Goal: Task Accomplishment & Management: Manage account settings

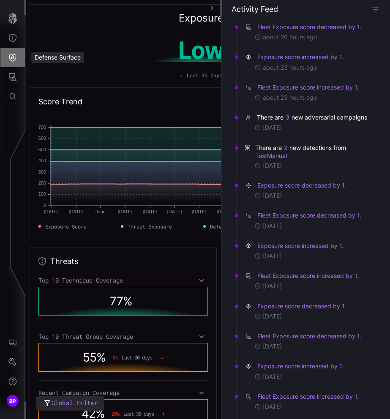
click at [18, 59] on button "Defense Surface" at bounding box center [12, 57] width 24 height 19
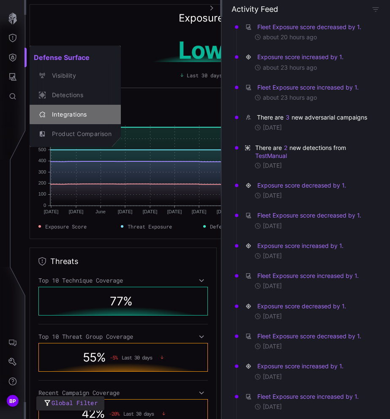
click at [82, 112] on div "Integrations" at bounding box center [80, 114] width 64 height 11
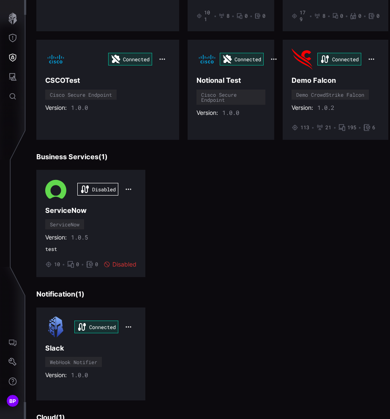
scroll to position [1127, 0]
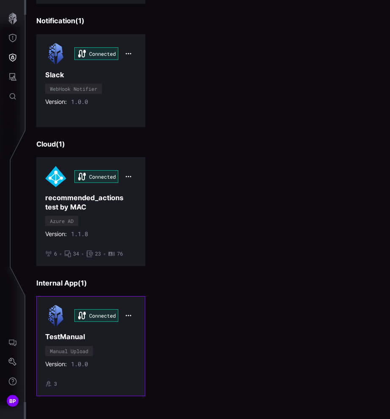
click at [124, 332] on h3 "TestManual" at bounding box center [90, 336] width 91 height 9
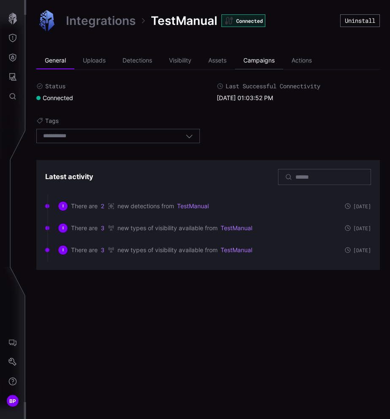
click at [270, 61] on li "Campaigns" at bounding box center [259, 60] width 48 height 17
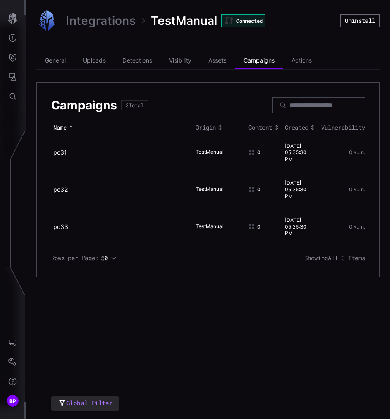
click at [222, 43] on div "Integrations TestManual Connected Uninstall General Uploads Detections Visibili…" at bounding box center [208, 143] width 364 height 287
click at [13, 6] on link at bounding box center [13, 17] width 26 height 22
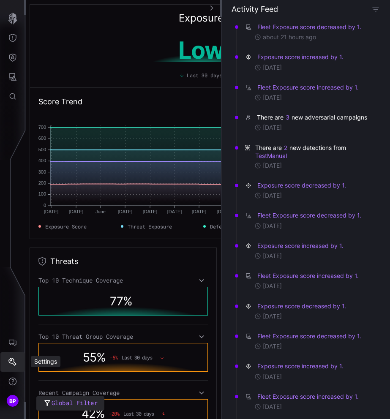
click at [16, 356] on button "Settings" at bounding box center [12, 361] width 24 height 19
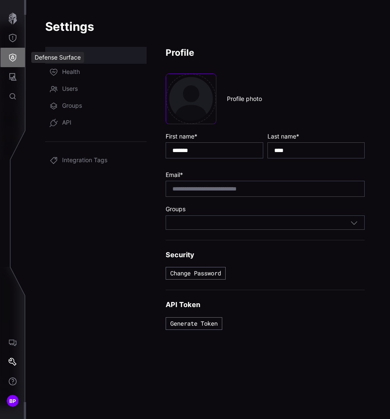
click at [12, 62] on button "Defense Surface" at bounding box center [12, 57] width 24 height 19
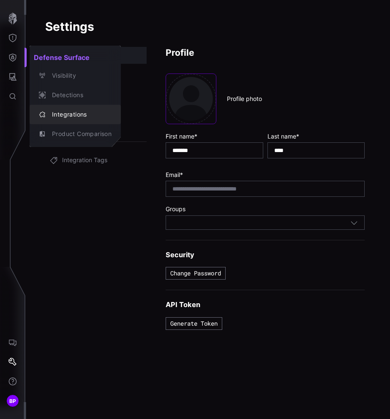
click at [64, 115] on div "Integrations" at bounding box center [80, 114] width 64 height 11
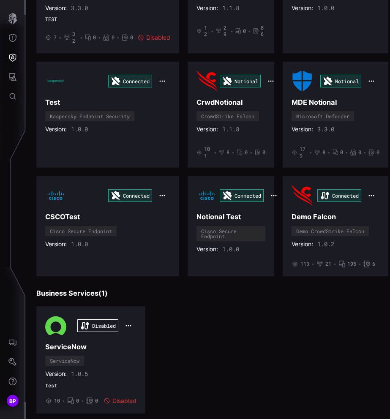
scroll to position [1127, 0]
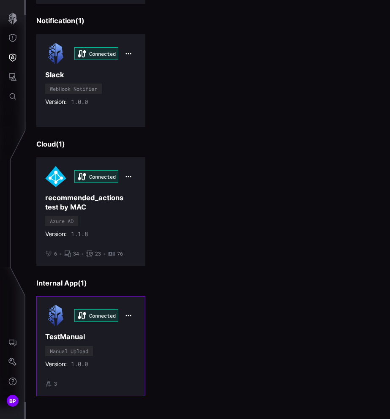
click at [108, 350] on div "Connected TestManual Manual Upload Version: 1.0.0 • 3" at bounding box center [90, 346] width 91 height 82
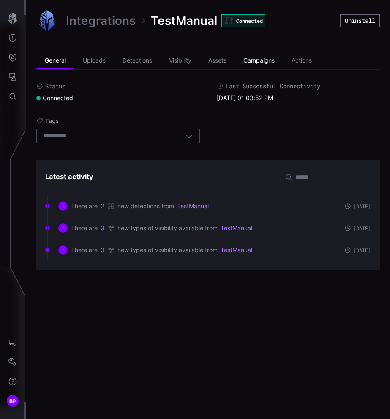
click at [256, 58] on li "Campaigns" at bounding box center [259, 60] width 48 height 17
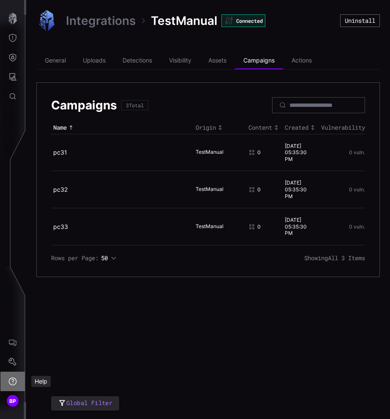
click at [17, 376] on button "Help" at bounding box center [12, 381] width 24 height 19
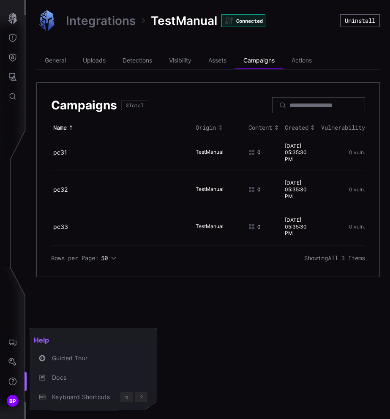
click at [17, 361] on div at bounding box center [195, 209] width 390 height 419
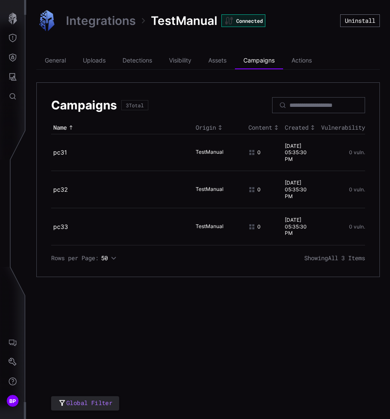
click at [14, 363] on icon "Settings" at bounding box center [12, 362] width 8 height 8
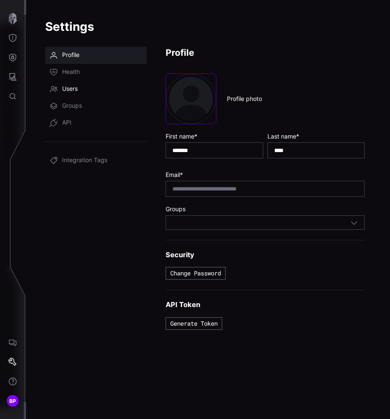
click at [76, 86] on span "Users" at bounding box center [70, 89] width 16 height 8
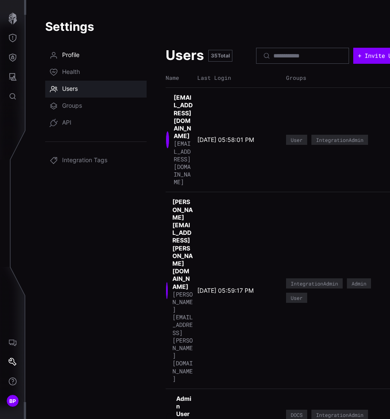
click at [72, 54] on span "Profile" at bounding box center [70, 55] width 17 height 8
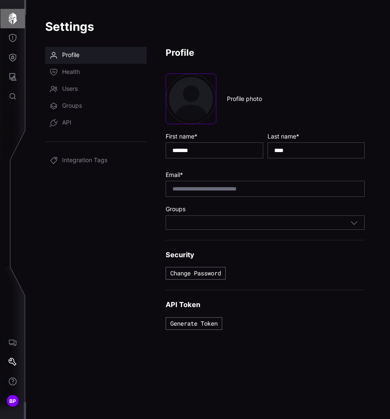
click at [17, 12] on button "button" at bounding box center [12, 18] width 24 height 19
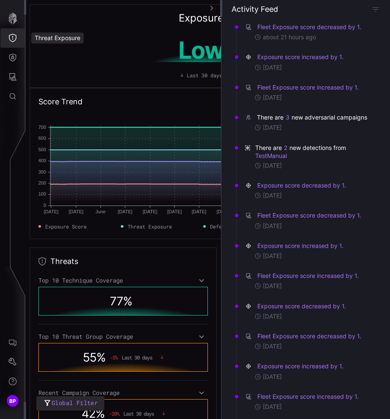
click at [14, 41] on icon "Threat Exposure" at bounding box center [13, 38] width 8 height 8
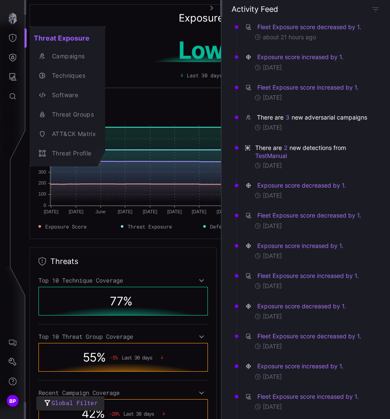
drag, startPoint x: 22, startPoint y: 58, endPoint x: 17, endPoint y: 59, distance: 4.7
click at [19, 58] on div at bounding box center [195, 209] width 390 height 419
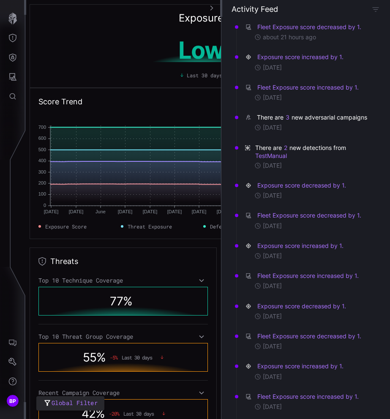
click at [16, 59] on div "Threat Exposure Campaigns Techniques Software Threat Groups ATT&CK Matrix Threa…" at bounding box center [196, 209] width 387 height 419
click at [14, 59] on icon "Defense Surface" at bounding box center [12, 57] width 8 height 8
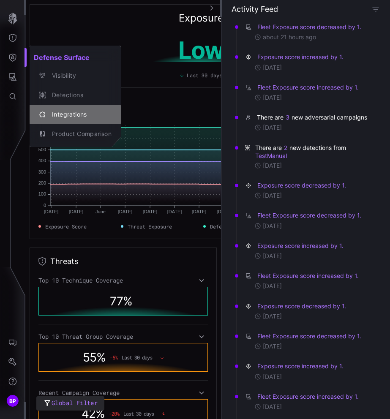
click at [65, 113] on div "Integrations" at bounding box center [80, 114] width 64 height 11
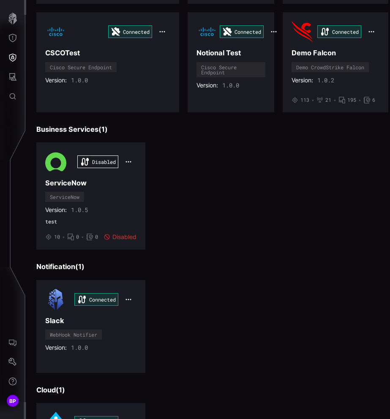
scroll to position [1127, 0]
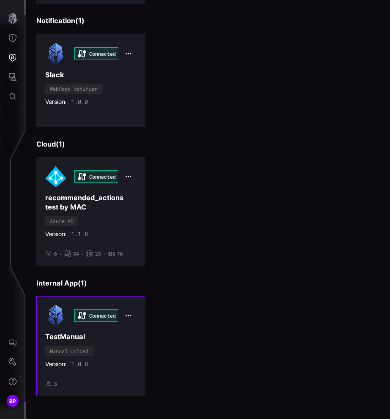
click at [92, 337] on div "Connected TestManual Manual Upload Version: 1.0.0 • 3" at bounding box center [90, 346] width 91 height 82
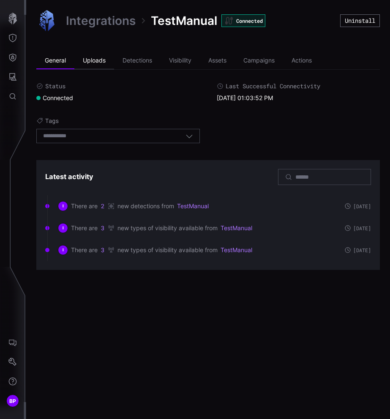
click at [92, 58] on li "Uploads" at bounding box center [94, 60] width 40 height 17
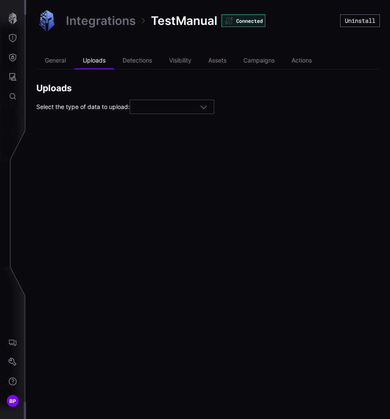
click at [161, 96] on div "Uploads Select the type of data to upload:" at bounding box center [207, 98] width 343 height 32
click at [161, 104] on div at bounding box center [167, 107] width 63 height 8
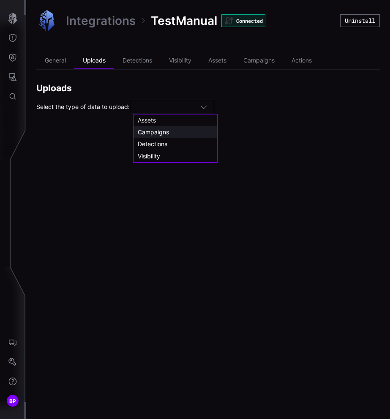
click at [162, 133] on span "Campaigns" at bounding box center [153, 131] width 31 height 7
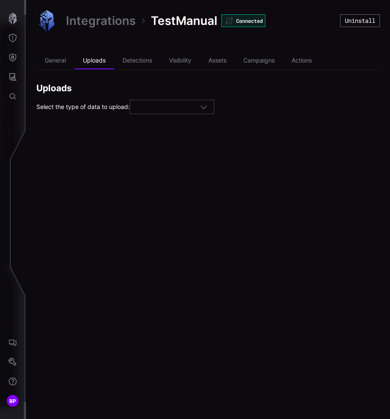
type input "*********"
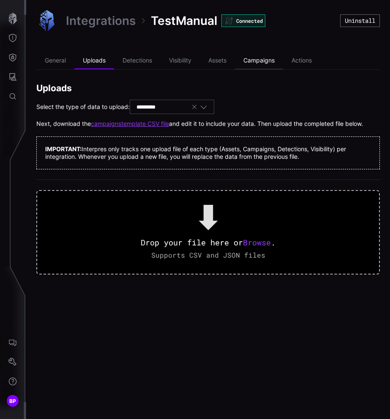
click at [261, 54] on li "Campaigns" at bounding box center [259, 60] width 48 height 17
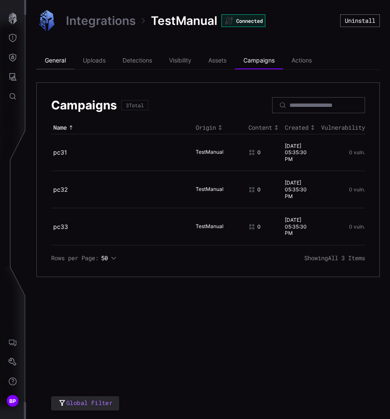
click at [52, 64] on li "General" at bounding box center [55, 60] width 38 height 17
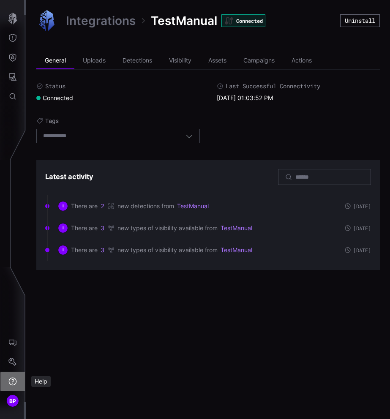
click at [14, 379] on icon "Help" at bounding box center [12, 381] width 8 height 8
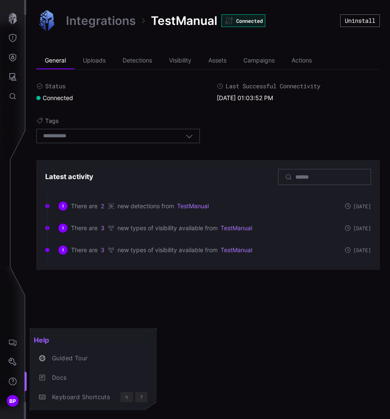
click at [16, 398] on div at bounding box center [195, 209] width 390 height 419
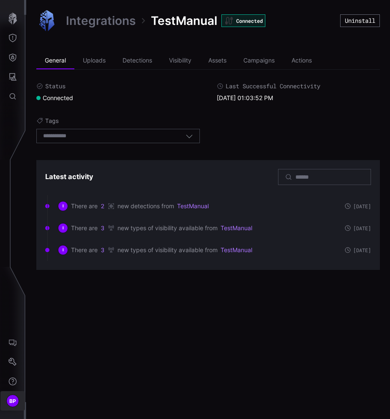
click at [14, 400] on span "BP" at bounding box center [12, 401] width 7 height 9
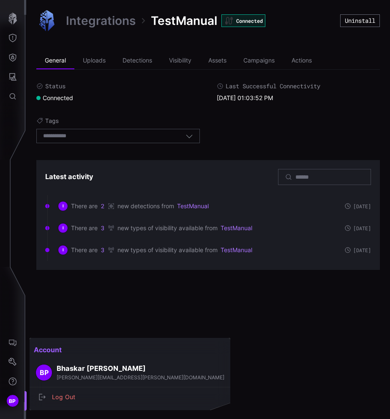
click at [79, 375] on span "[PERSON_NAME][EMAIL_ADDRESS][PERSON_NAME][DOMAIN_NAME]" at bounding box center [141, 377] width 168 height 6
click at [74, 371] on h3 "[PERSON_NAME]" at bounding box center [141, 368] width 168 height 9
click at [16, 364] on div at bounding box center [195, 209] width 390 height 419
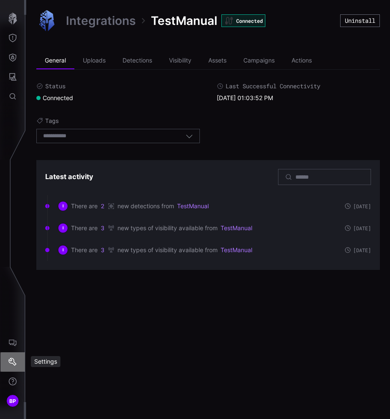
click at [8, 365] on icon "Settings" at bounding box center [12, 362] width 8 height 8
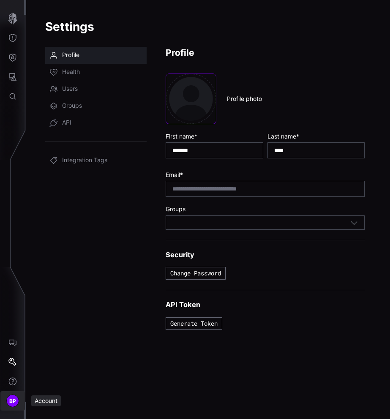
click at [13, 404] on span "BP" at bounding box center [12, 401] width 7 height 9
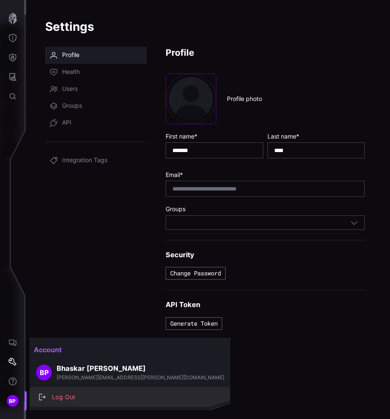
click at [65, 395] on div "Log Out" at bounding box center [134, 397] width 173 height 11
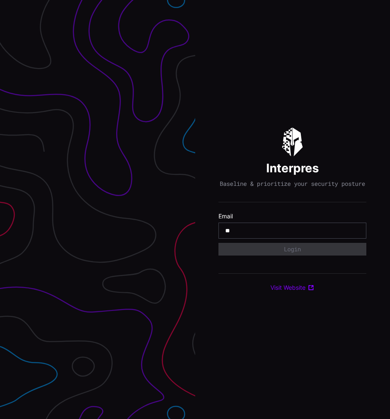
type input "**********"
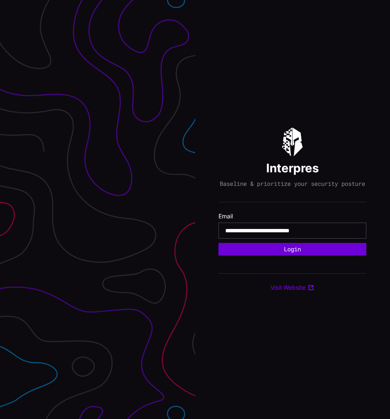
click at [287, 255] on button "Login" at bounding box center [292, 249] width 148 height 13
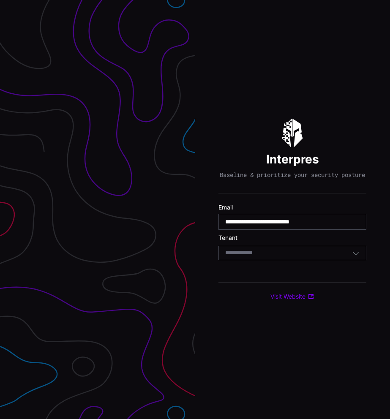
click at [272, 260] on div "Select Tenant" at bounding box center [292, 253] width 148 height 14
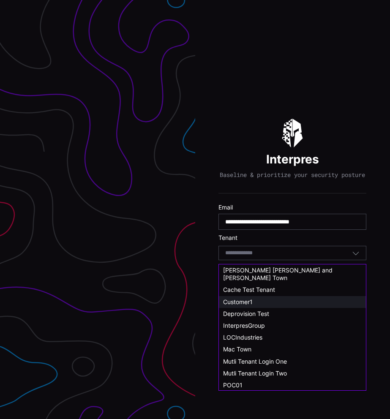
click at [248, 298] on span "Customer1" at bounding box center [238, 301] width 30 height 7
